Goal: Information Seeking & Learning: Learn about a topic

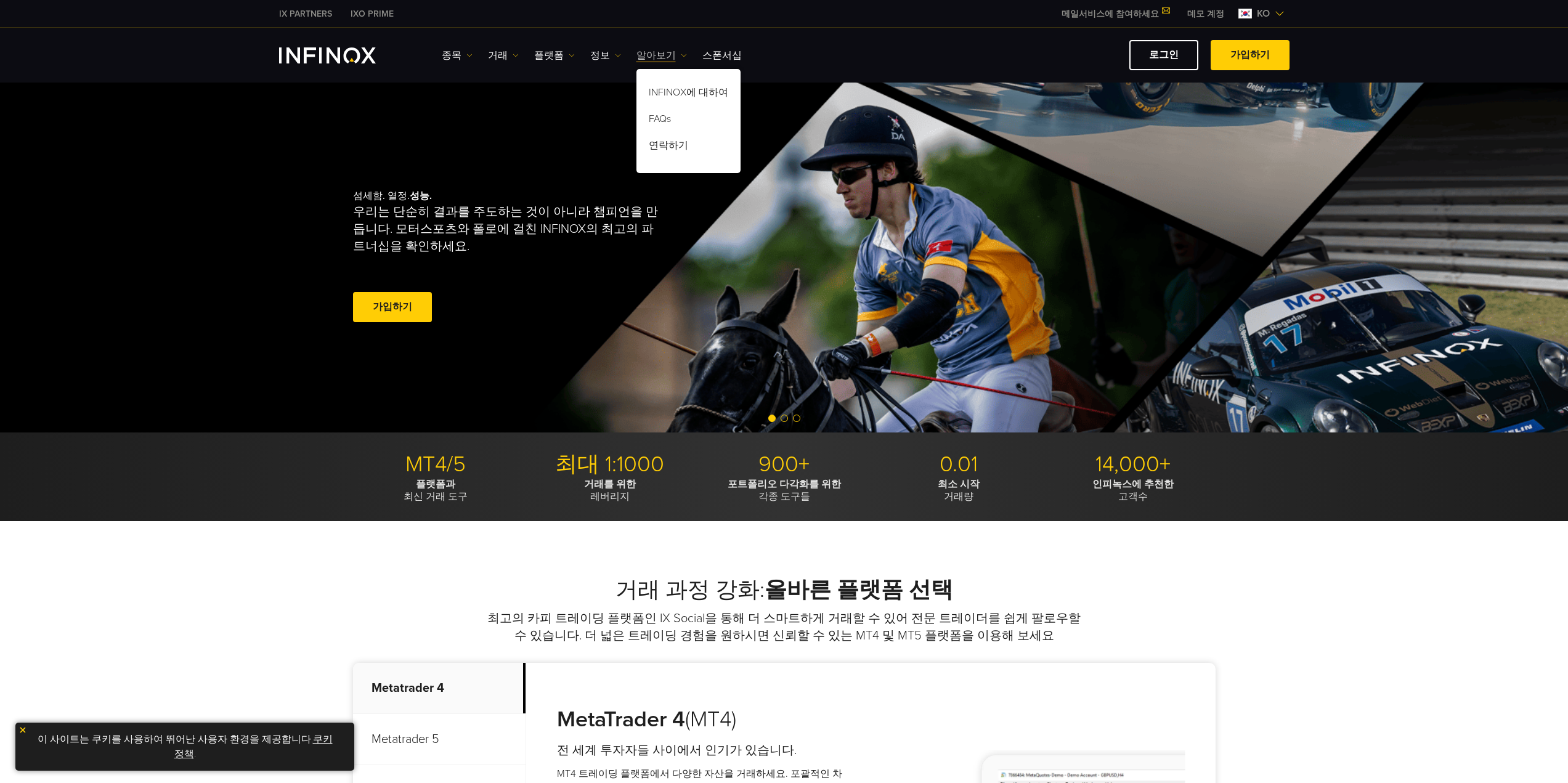
click at [658, 53] on link "알아보기" at bounding box center [661, 56] width 50 height 15
click at [594, 50] on link "정보" at bounding box center [605, 56] width 30 height 15
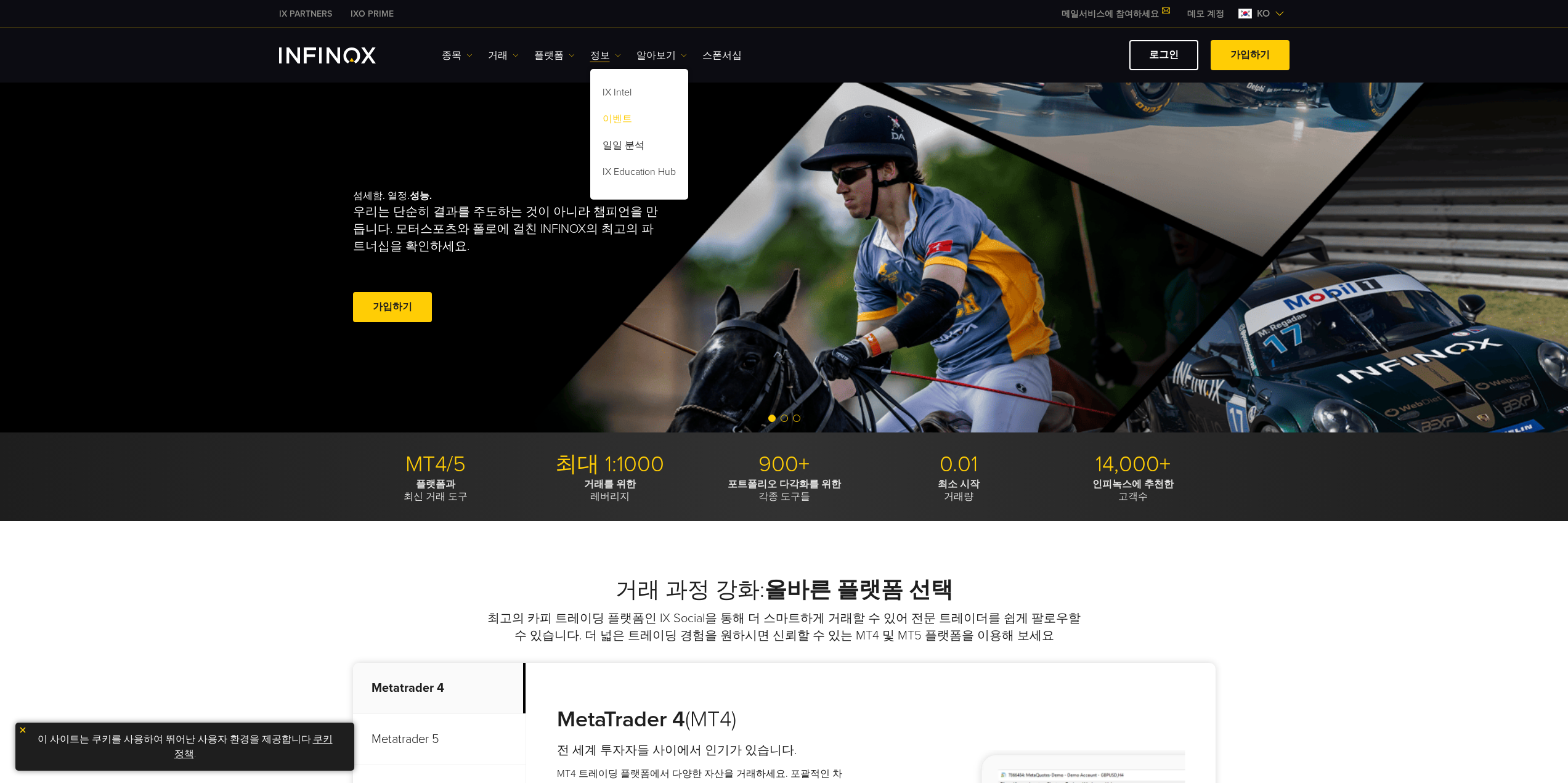
click at [613, 117] on link "이벤트" at bounding box center [639, 121] width 98 height 27
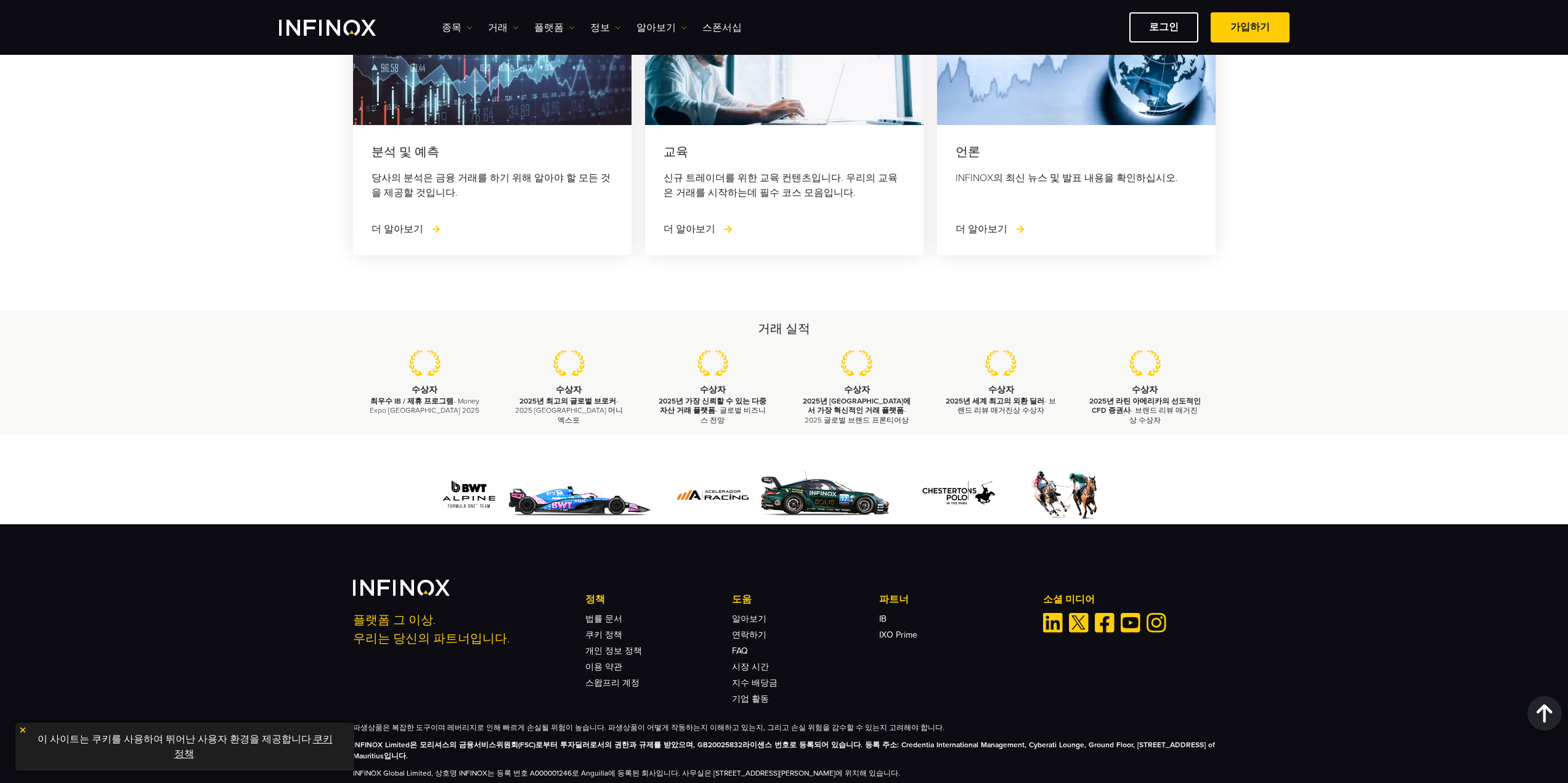
scroll to position [1655, 0]
